Goal: Task Accomplishment & Management: Use online tool/utility

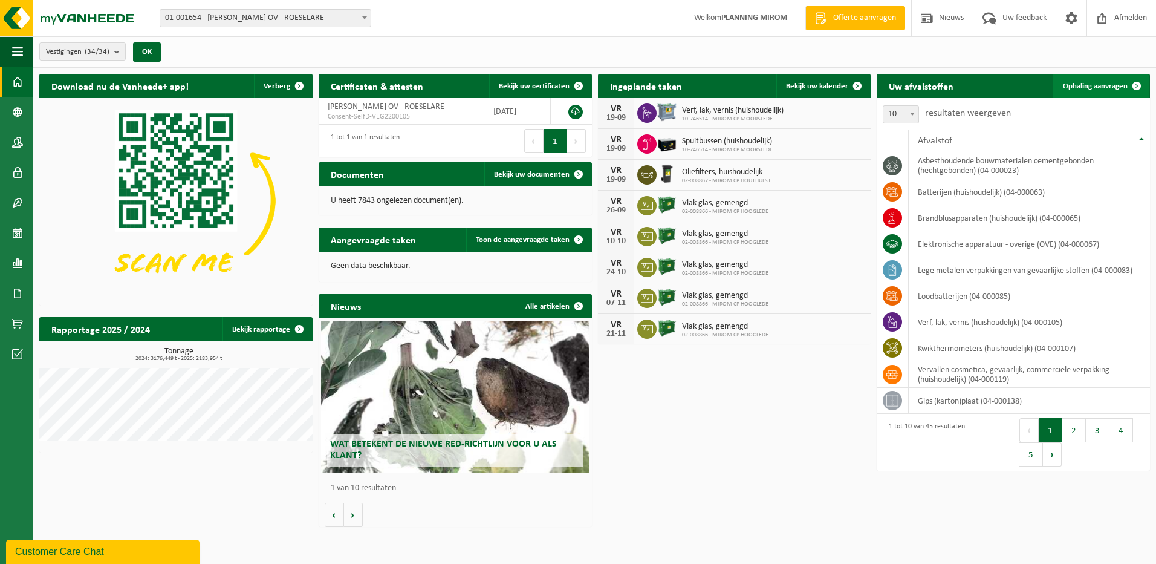
click at [1056, 87] on link "Ophaling aanvragen" at bounding box center [1101, 86] width 96 height 24
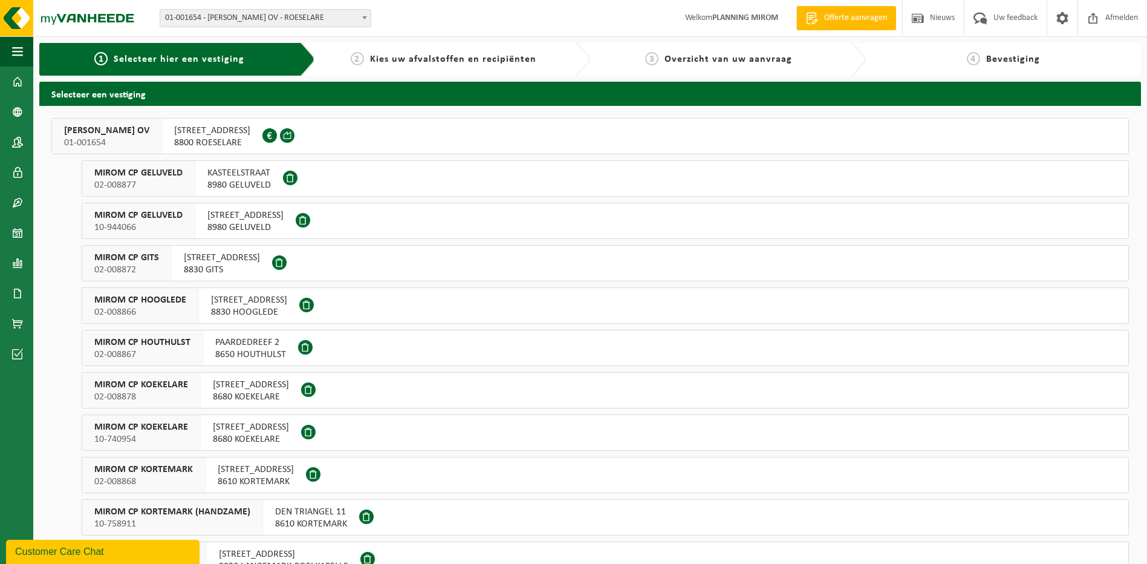
click at [219, 141] on span "8800 ROESELARE" at bounding box center [212, 143] width 76 height 12
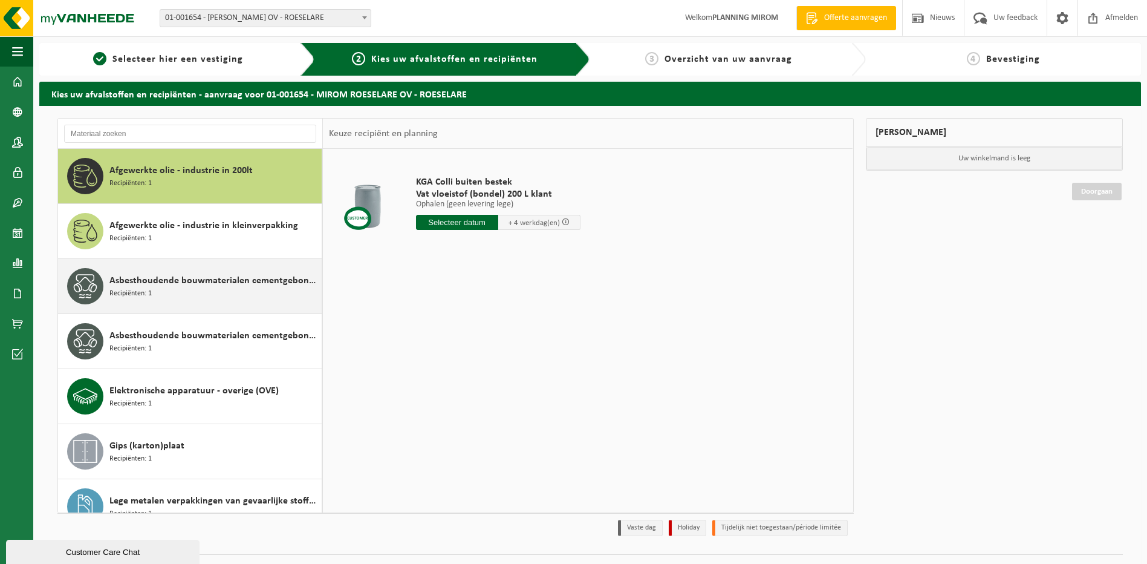
click at [173, 272] on div "Asbesthoudende bouwmaterialen cementgebonden (hechtgebonden) Recipiënten: 1" at bounding box center [213, 286] width 209 height 36
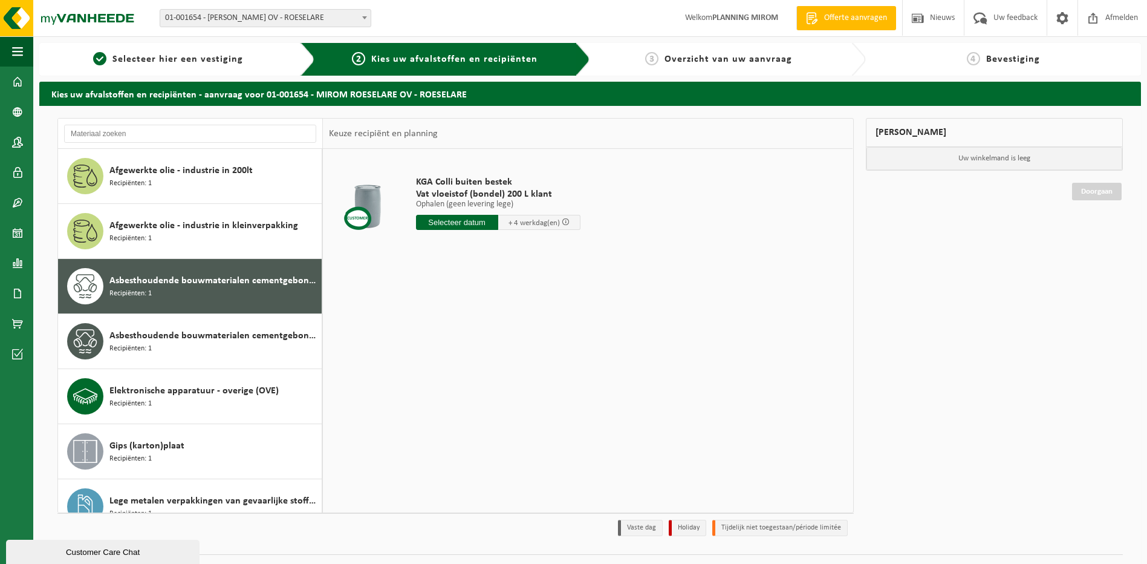
scroll to position [76, 0]
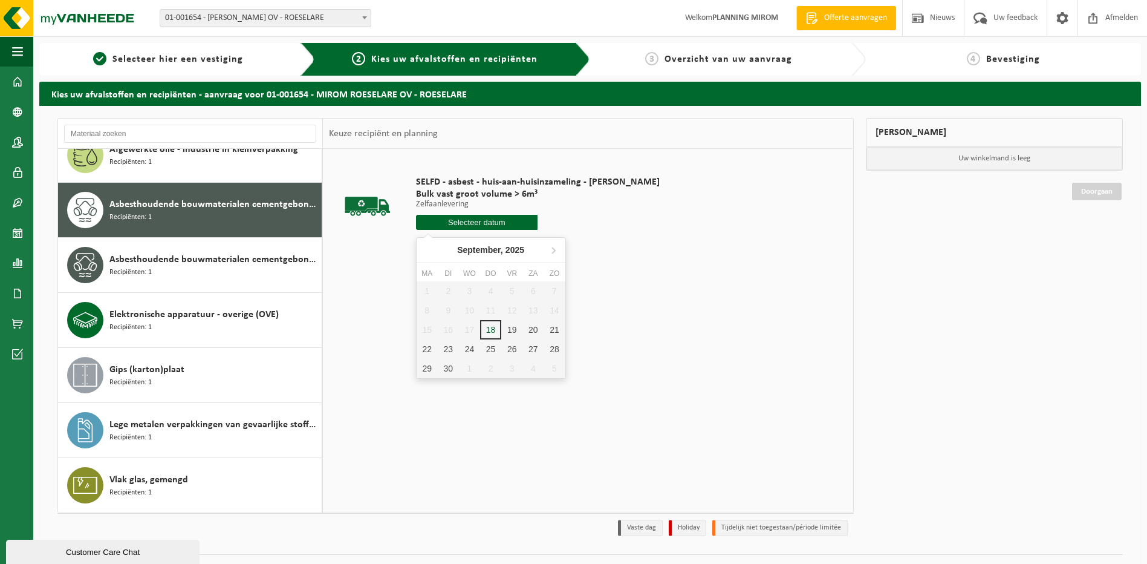
click at [469, 223] on input "text" at bounding box center [477, 222] width 122 height 15
click at [503, 324] on div "19" at bounding box center [511, 329] width 21 height 19
type input "Van 2025-09-19"
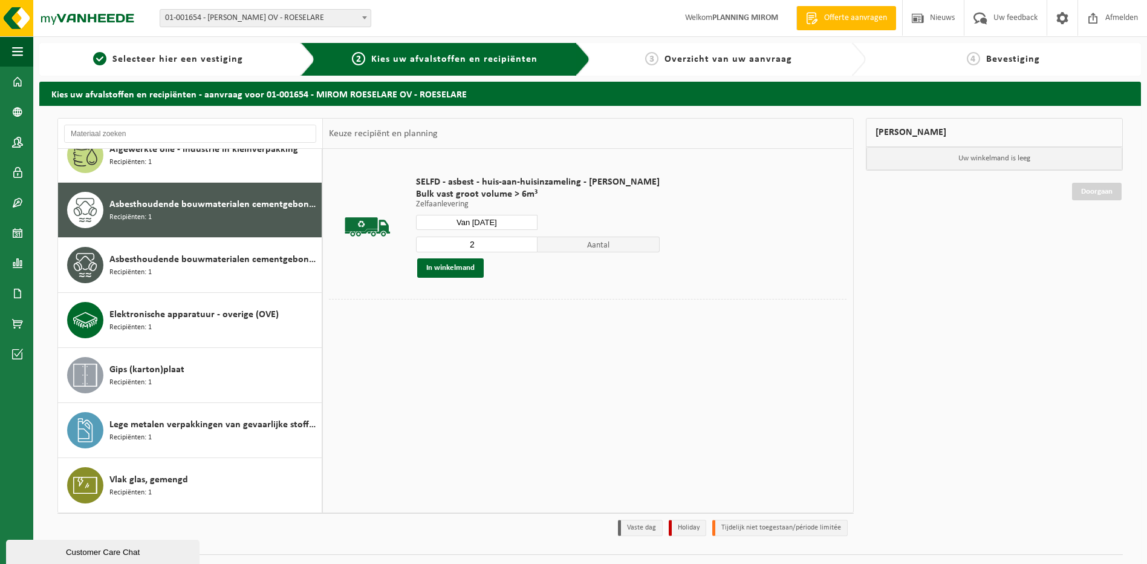
type input "2"
click at [523, 240] on input "2" at bounding box center [477, 244] width 122 height 16
click at [451, 272] on button "In winkelmand" at bounding box center [450, 267] width 67 height 19
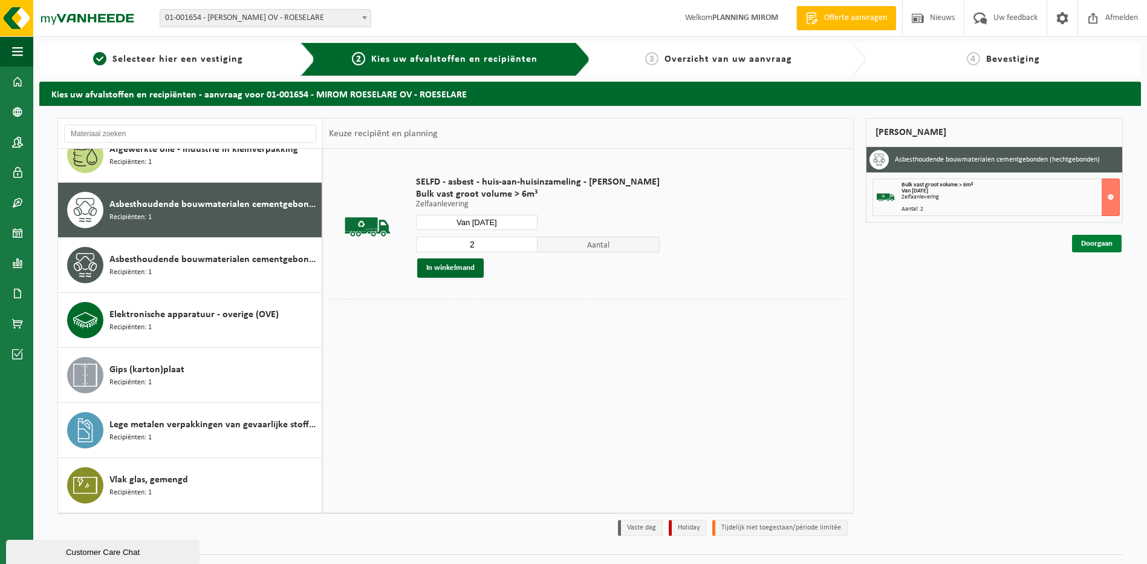
click at [1093, 251] on link "Doorgaan" at bounding box center [1097, 244] width 50 height 18
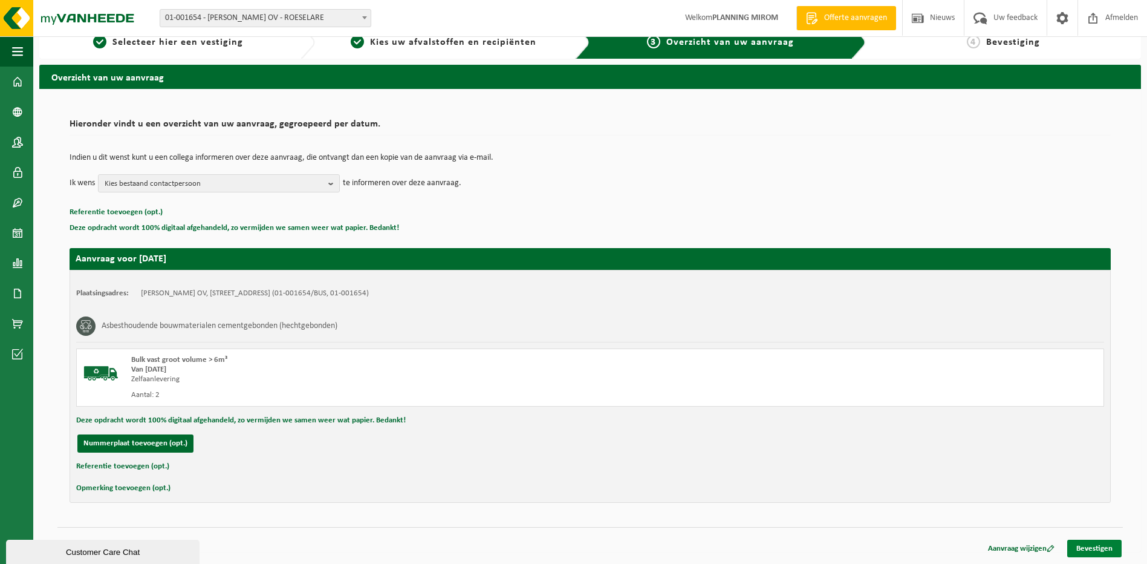
click at [1082, 545] on link "Bevestigen" at bounding box center [1094, 548] width 54 height 18
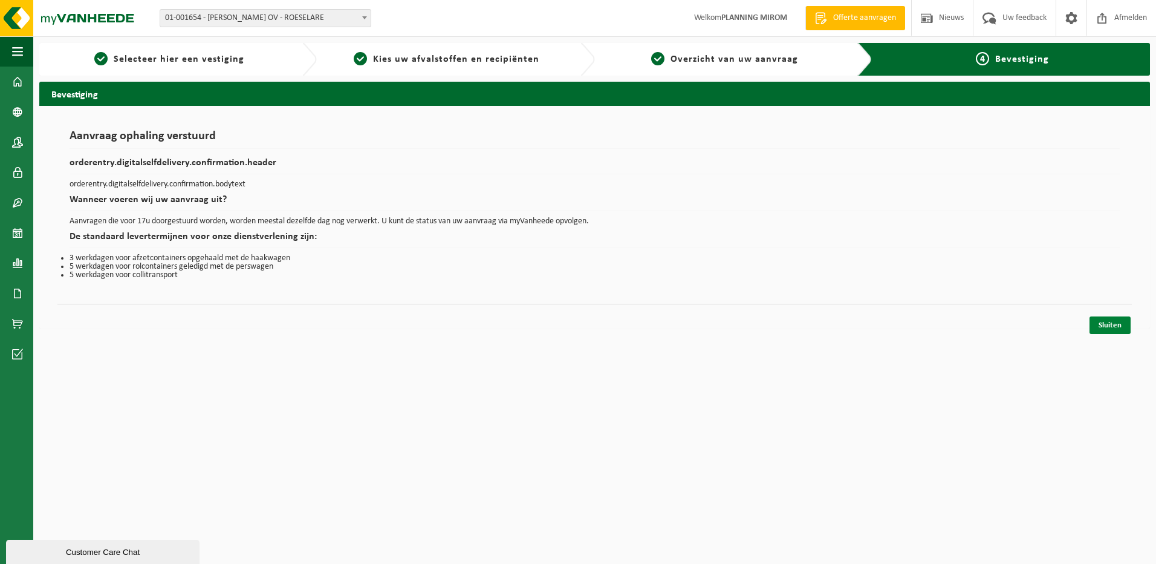
click at [1114, 322] on link "Sluiten" at bounding box center [1110, 325] width 41 height 18
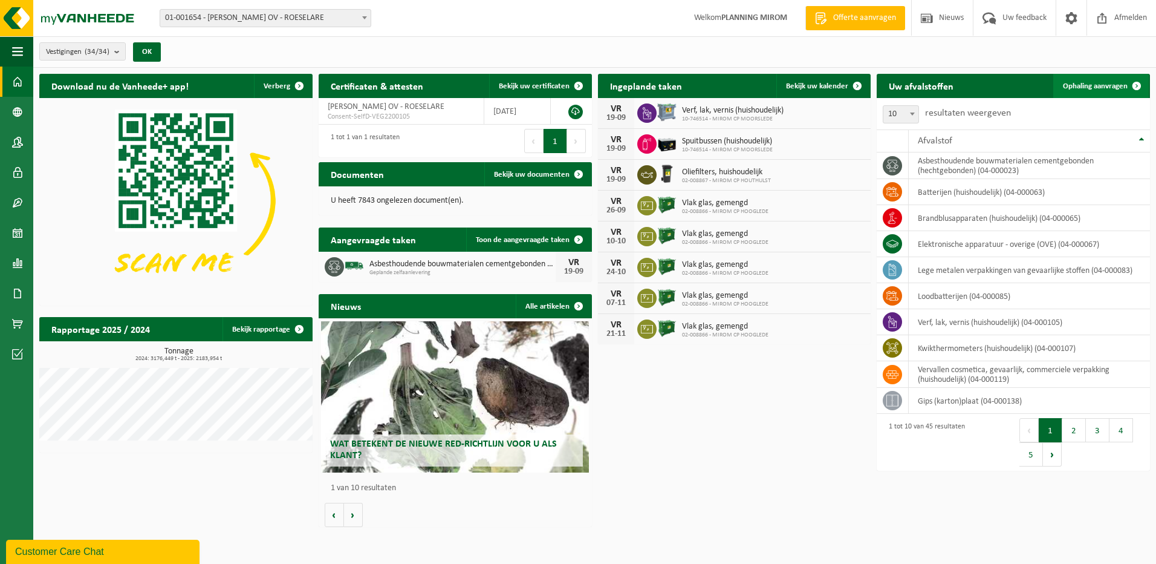
click at [1115, 82] on span "Ophaling aanvragen" at bounding box center [1095, 86] width 65 height 8
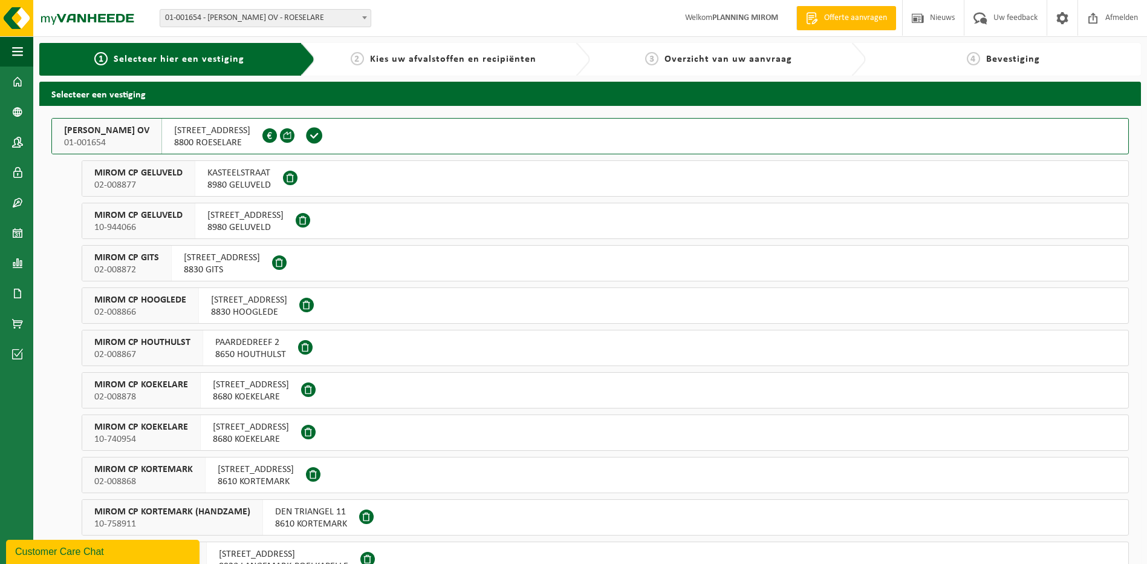
click at [235, 183] on span "8980 GELUVELD" at bounding box center [238, 185] width 63 height 12
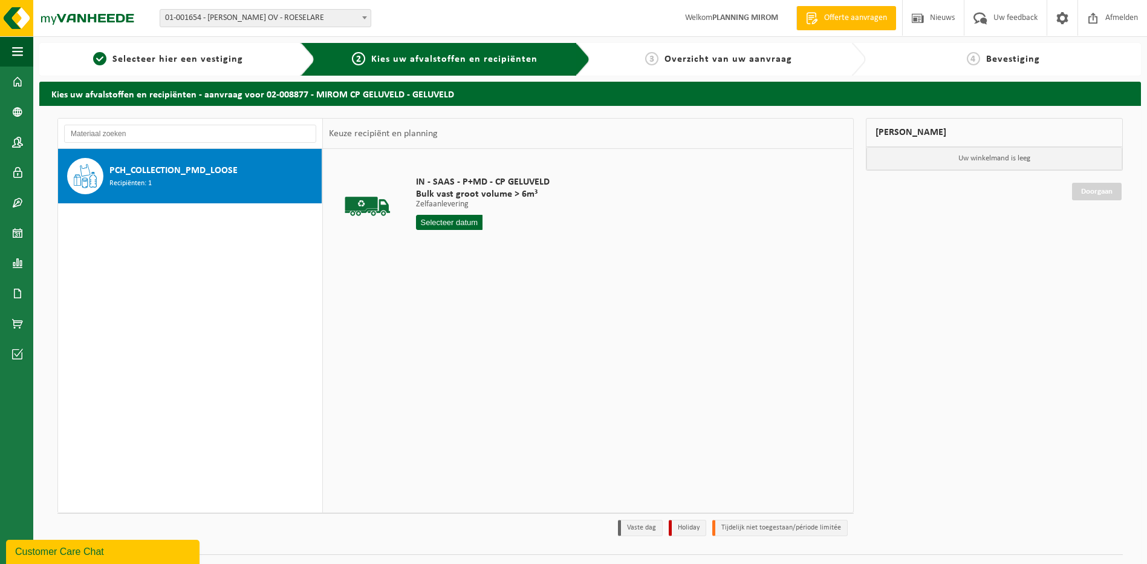
click at [235, 183] on div "PCH_COLLECTION_PMD_LOOSE Recipiënten: 1" at bounding box center [213, 176] width 209 height 36
click at [426, 215] on input "text" at bounding box center [449, 222] width 67 height 15
click at [446, 215] on input "text" at bounding box center [449, 222] width 67 height 15
click at [451, 227] on input "text" at bounding box center [449, 222] width 67 height 15
click at [435, 213] on div "IN - SAAS - P+MD - CP GELUVELD Bulk vast groot volume > 6m³ Zelfaanlevering Zel…" at bounding box center [483, 206] width 146 height 84
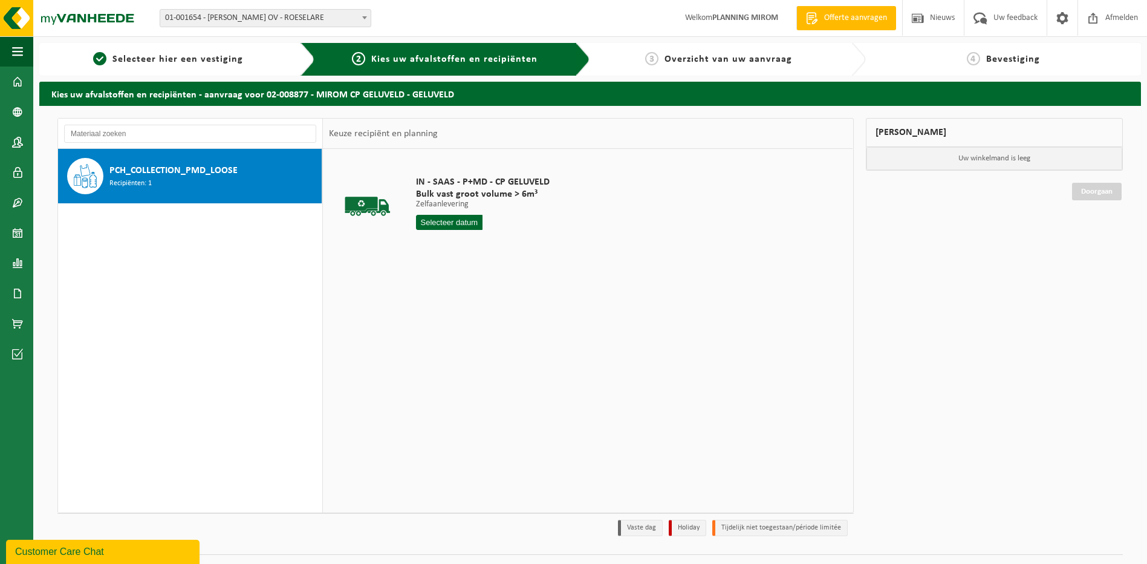
click at [445, 225] on input "text" at bounding box center [449, 222] width 67 height 15
click at [504, 323] on div "19" at bounding box center [511, 329] width 21 height 19
type input "Van 2025-09-19"
click at [464, 270] on button "In winkelmand" at bounding box center [450, 267] width 67 height 19
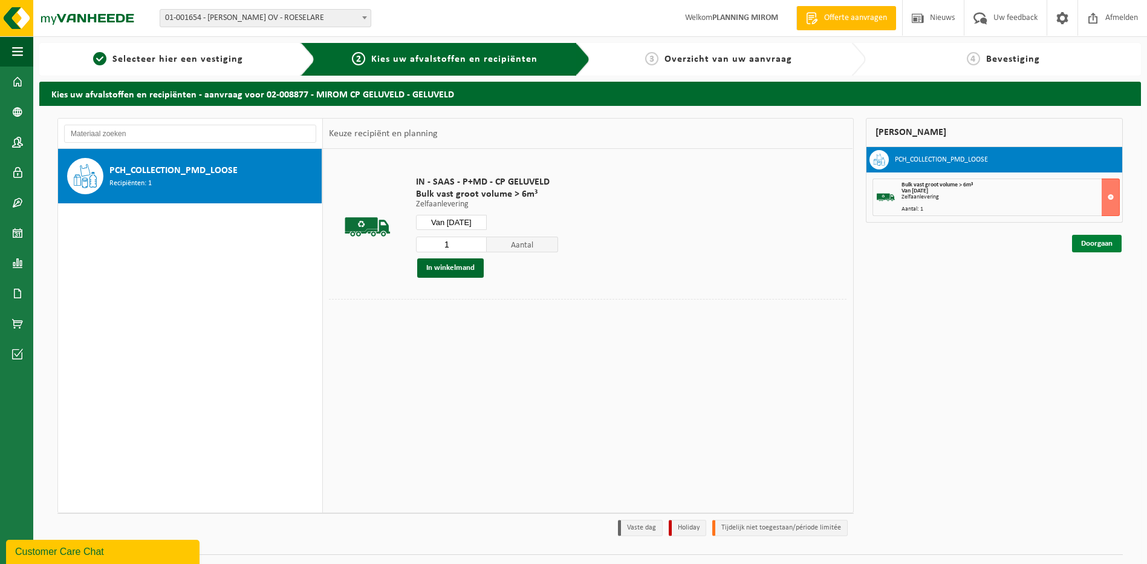
click at [1106, 250] on link "Doorgaan" at bounding box center [1097, 244] width 50 height 18
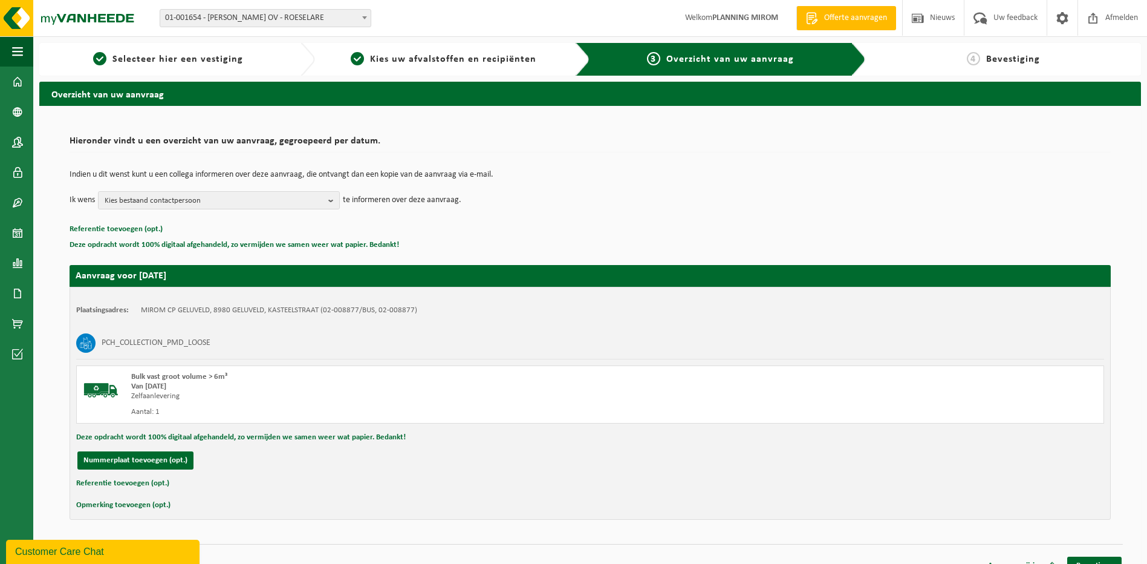
scroll to position [17, 0]
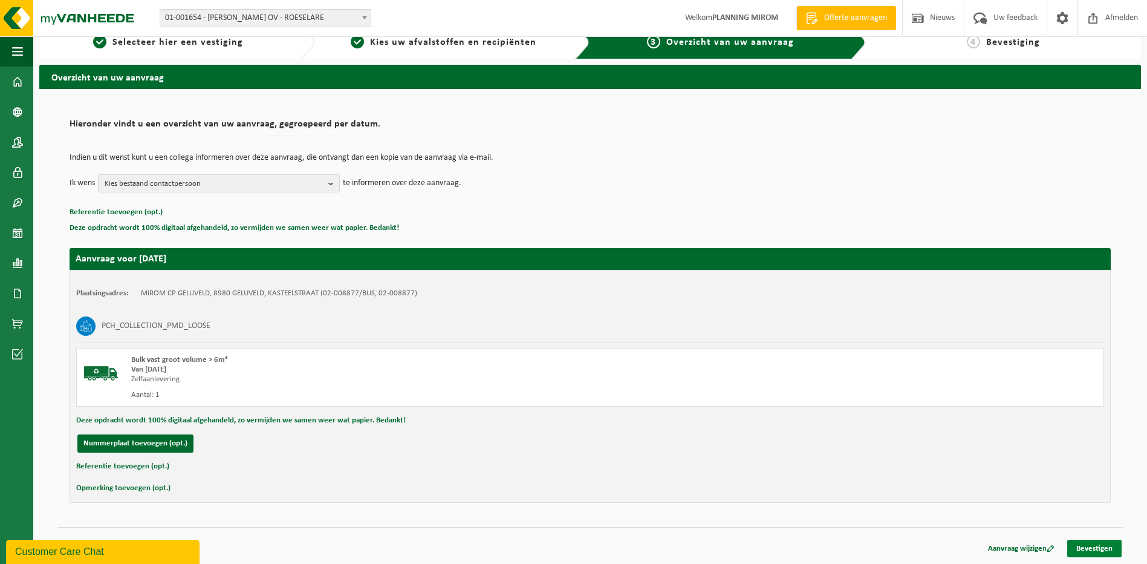
click at [1096, 548] on link "Bevestigen" at bounding box center [1094, 548] width 54 height 18
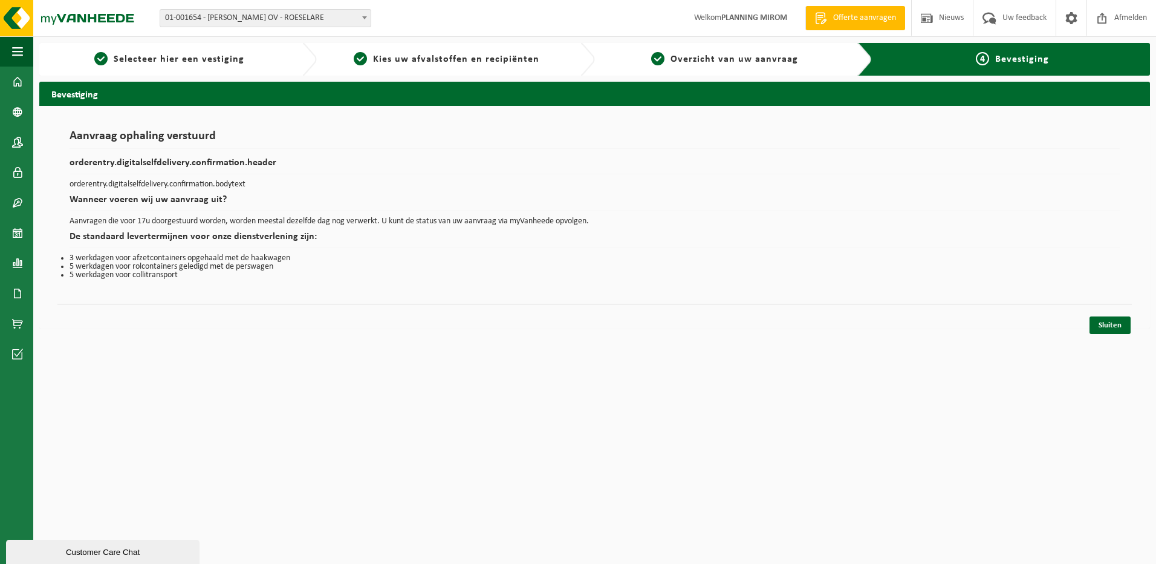
click at [1107, 343] on html "Vestiging: 01-001654 - MIROM ROESELARE OV - ROESELARE 10-944066 - MIROM CP GELU…" at bounding box center [578, 282] width 1156 height 564
click at [1105, 326] on link "Sluiten" at bounding box center [1110, 325] width 41 height 18
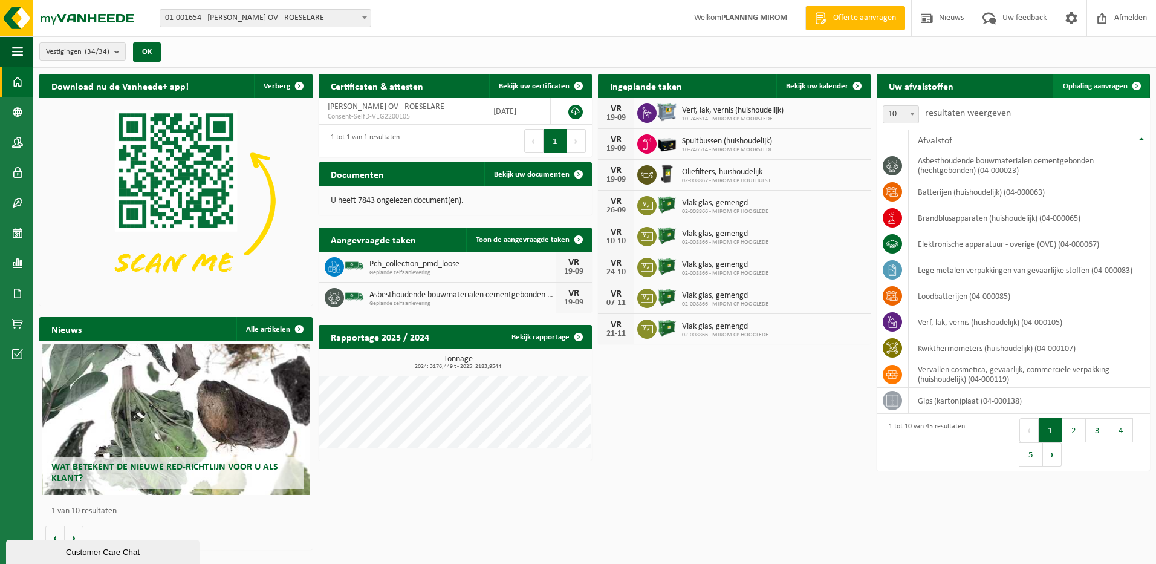
click at [1066, 90] on link "Ophaling aanvragen" at bounding box center [1101, 86] width 96 height 24
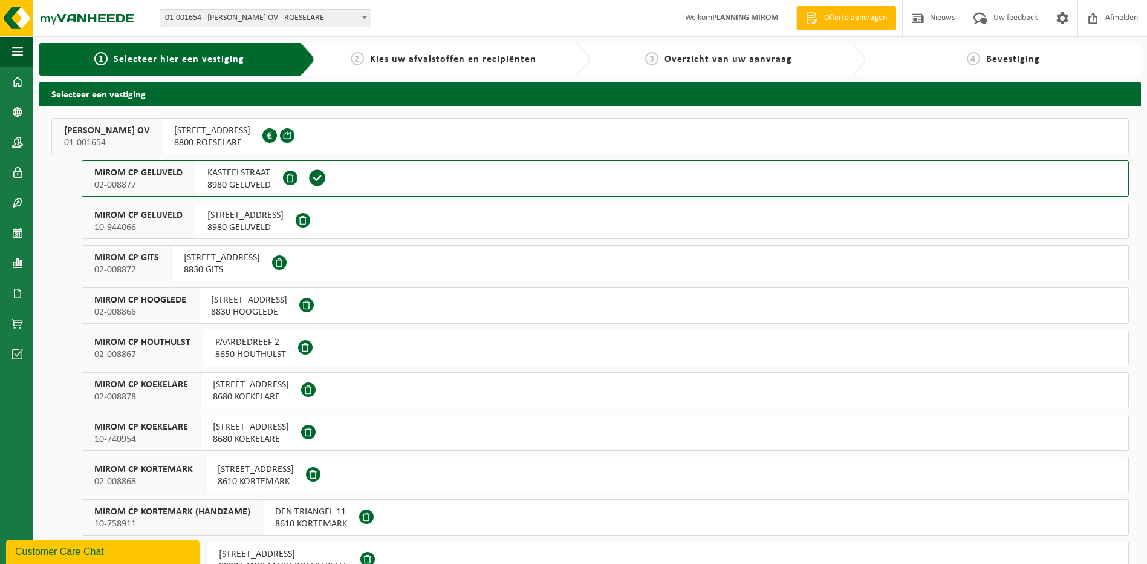
click at [238, 351] on span "8650 HOUTHULST" at bounding box center [250, 354] width 71 height 12
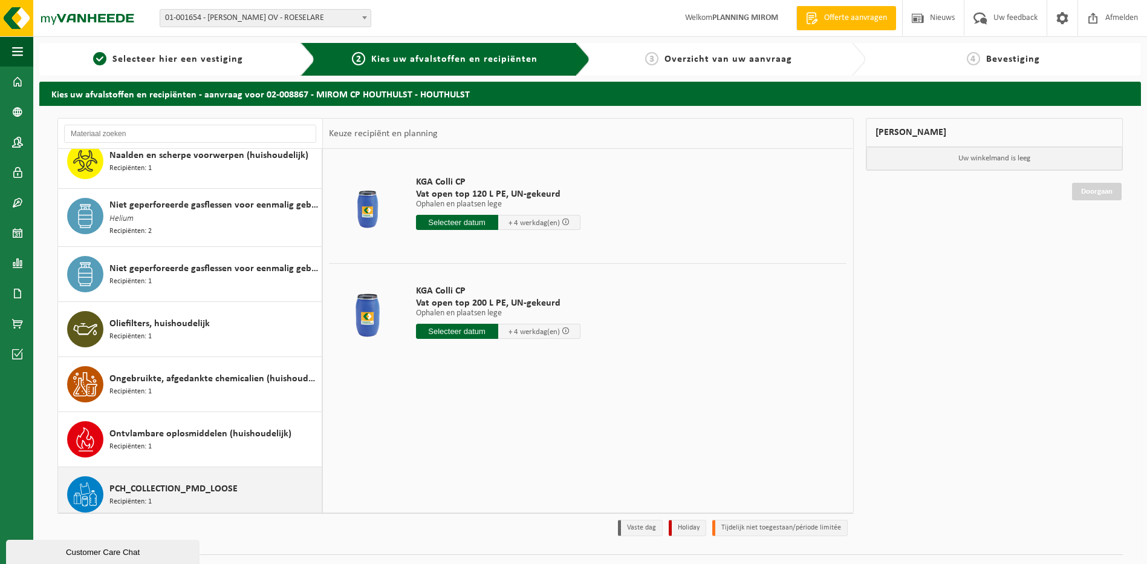
click at [187, 481] on span "PCH_COLLECTION_PMD_LOOSE" at bounding box center [173, 488] width 128 height 15
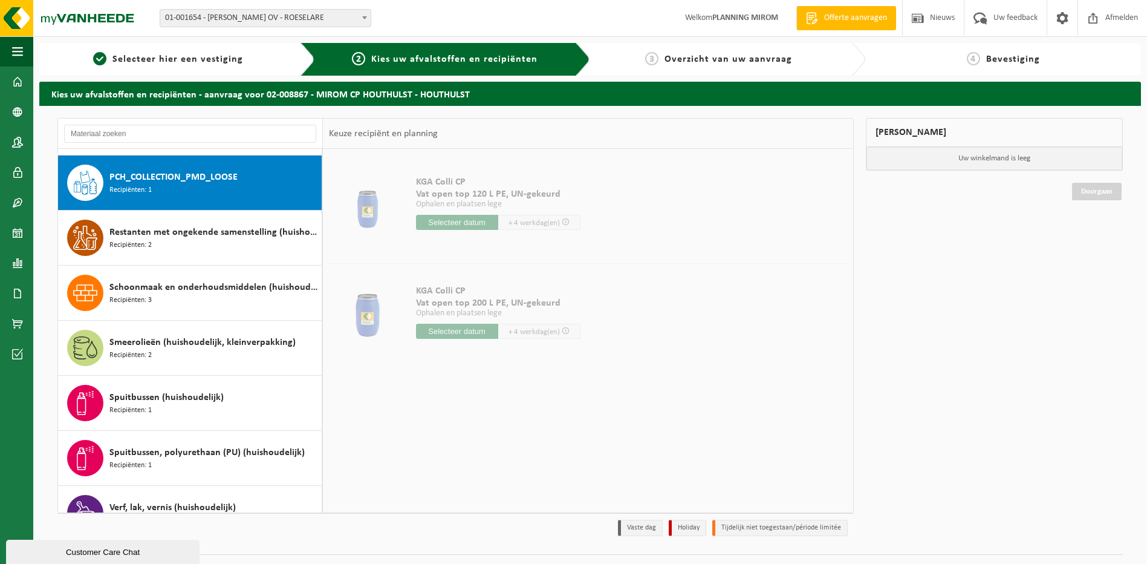
scroll to position [1159, 0]
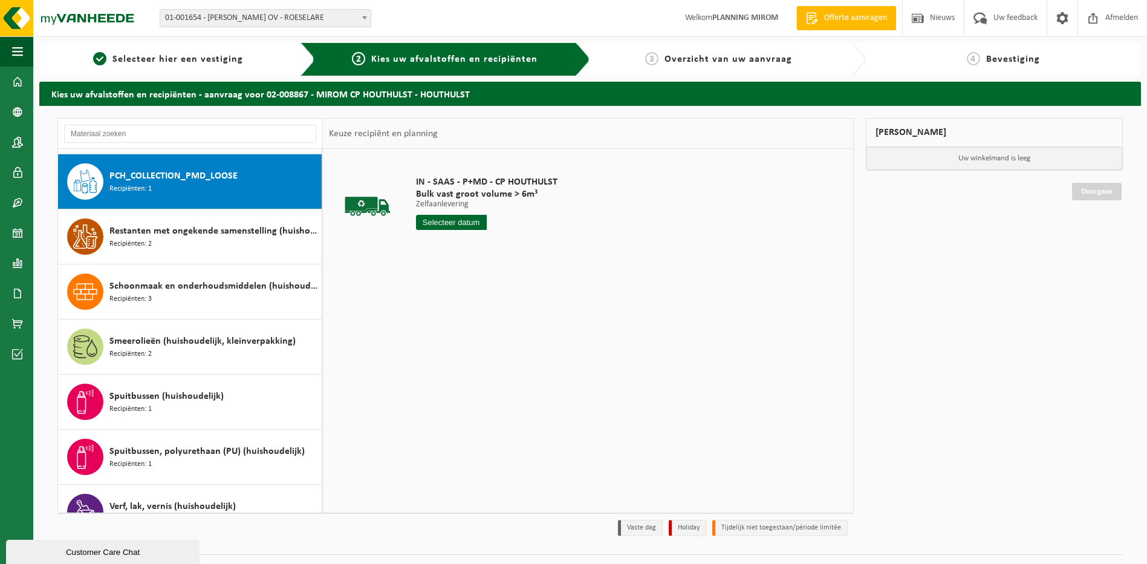
click at [463, 220] on input "text" at bounding box center [451, 222] width 71 height 15
drag, startPoint x: 506, startPoint y: 321, endPoint x: 504, endPoint y: 314, distance: 6.9
click at [506, 321] on div "19" at bounding box center [511, 329] width 21 height 19
type input "Van [DATE]"
click at [460, 264] on button "In winkelmand" at bounding box center [450, 267] width 67 height 19
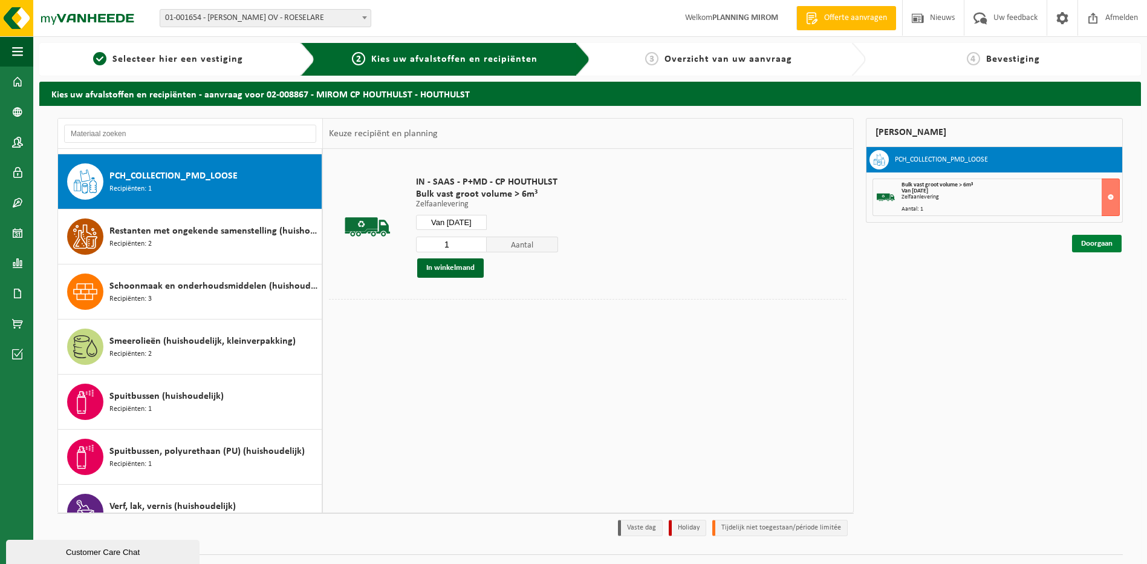
click at [1086, 239] on link "Doorgaan" at bounding box center [1097, 244] width 50 height 18
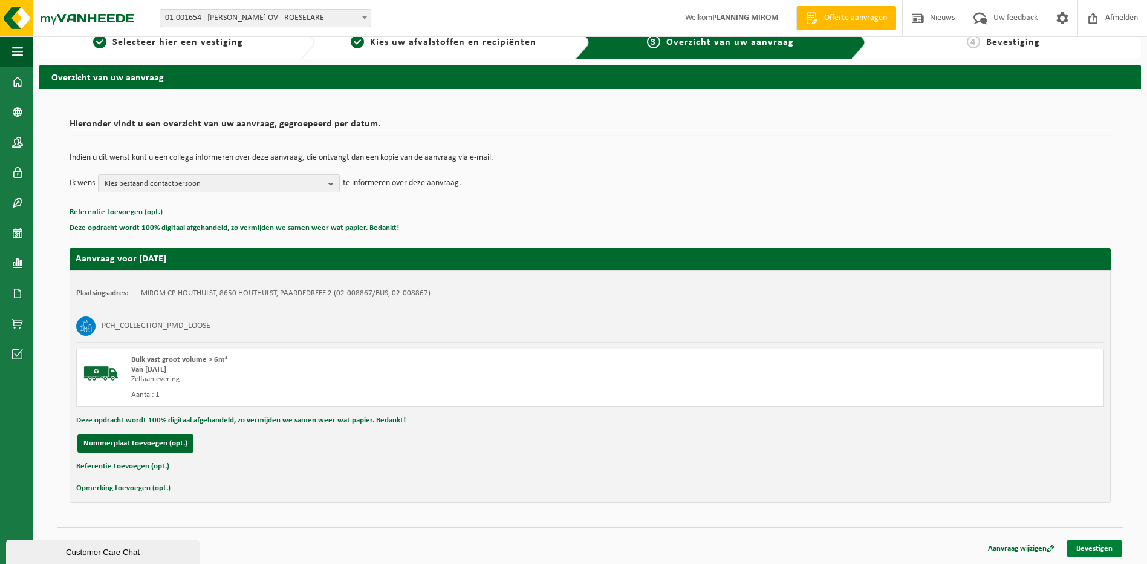
click at [1099, 541] on link "Bevestigen" at bounding box center [1094, 548] width 54 height 18
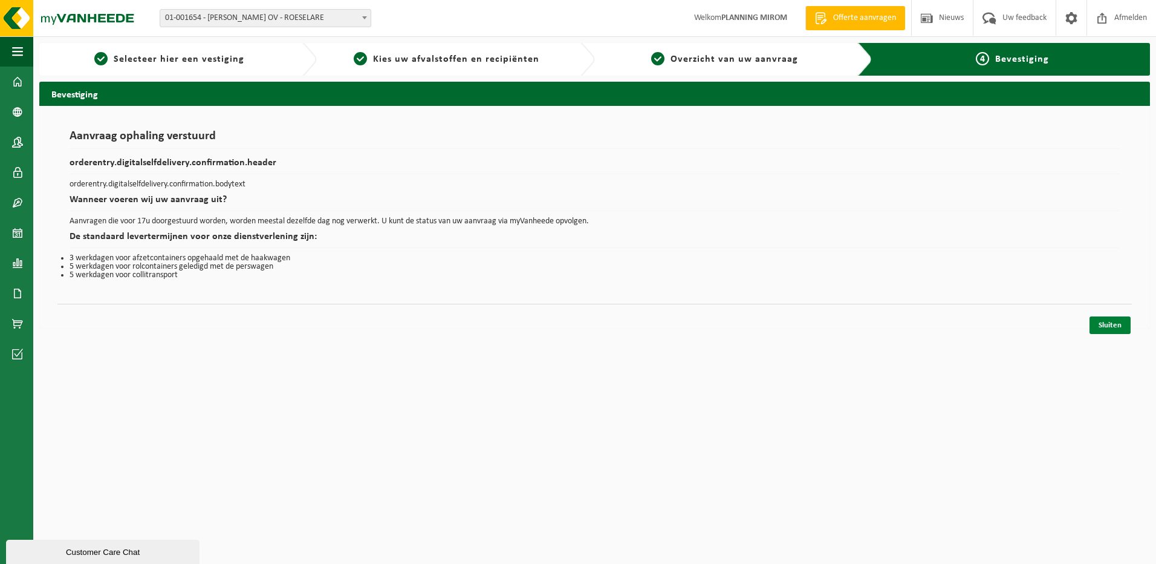
click at [1105, 325] on link "Sluiten" at bounding box center [1110, 325] width 41 height 18
